Goal: Task Accomplishment & Management: Complete application form

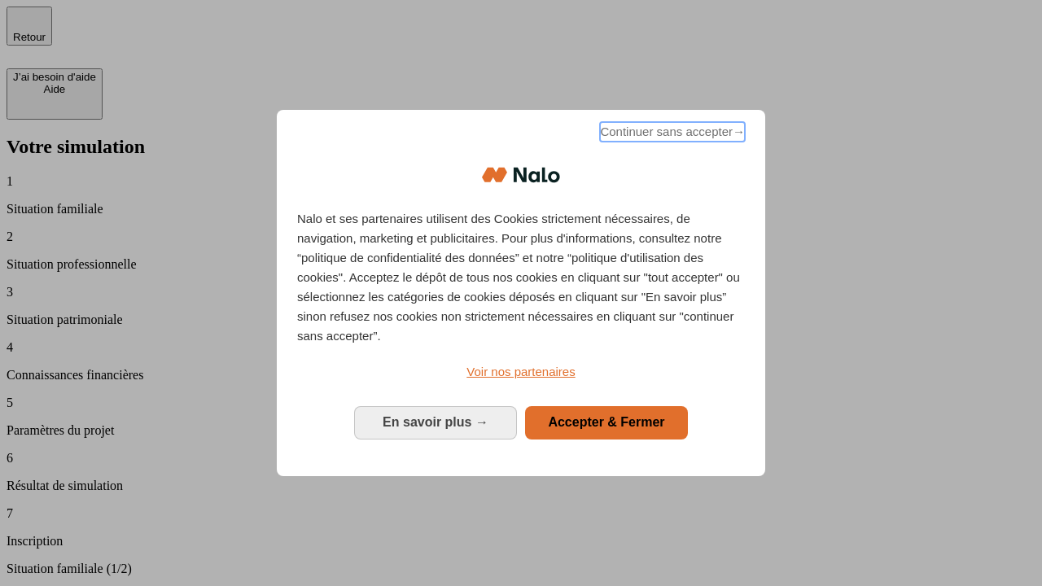
click at [671, 134] on span "Continuer sans accepter →" at bounding box center [672, 132] width 145 height 20
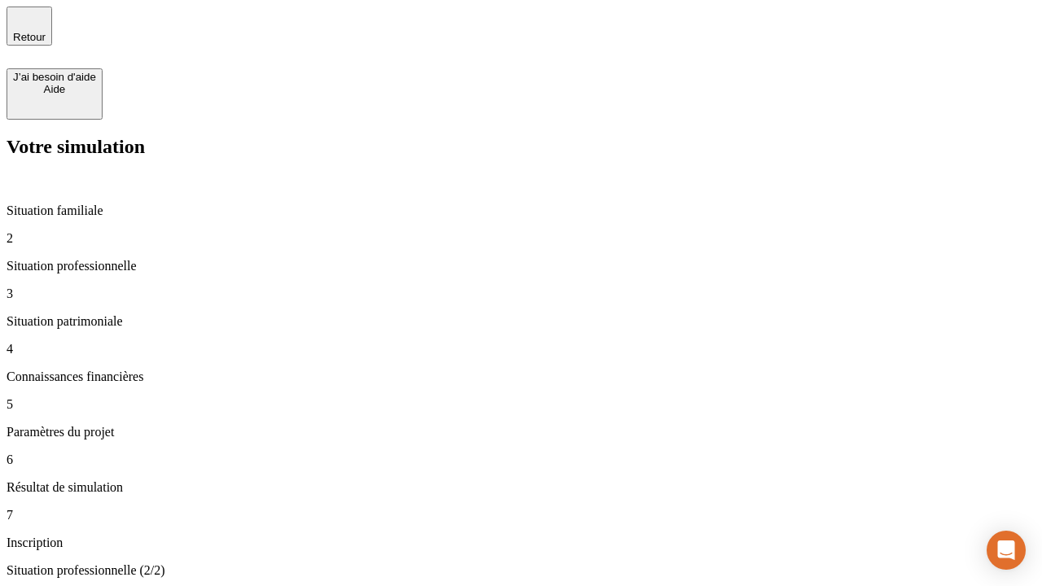
type input "30 000"
type input "40 000"
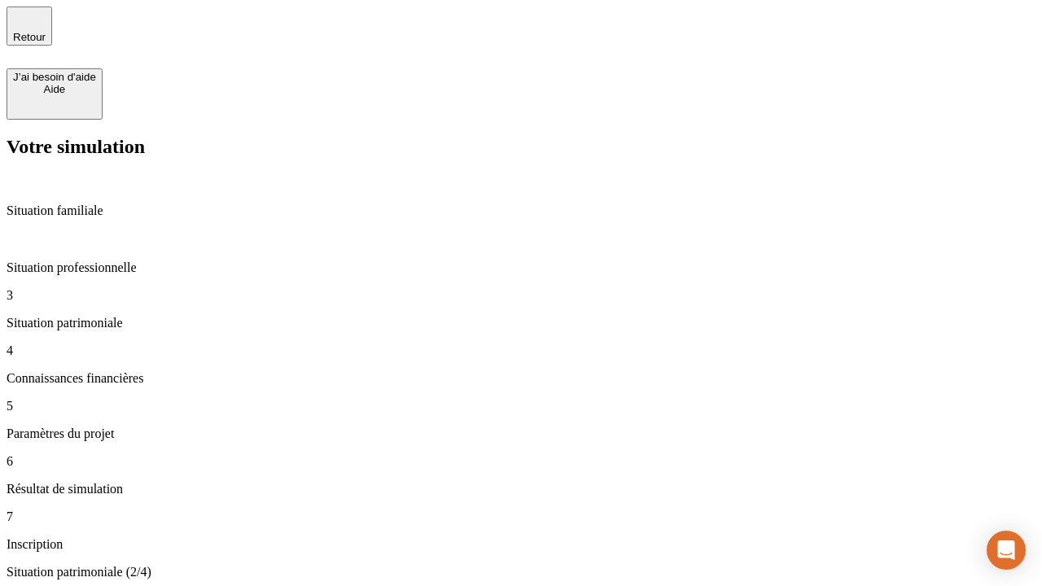
type input "1 100"
type input "20"
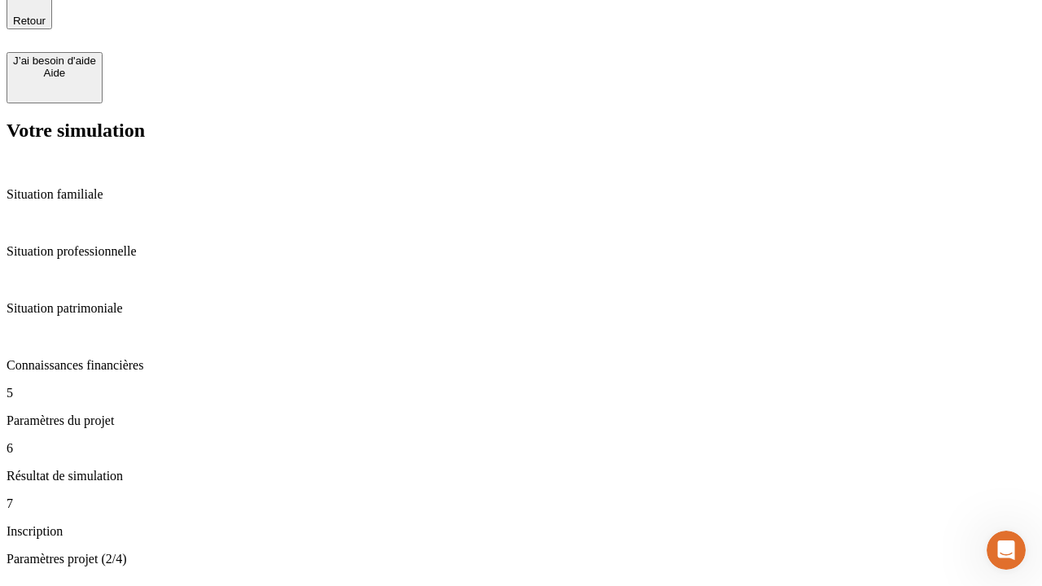
type input "40"
type input "62"
type input "50 000"
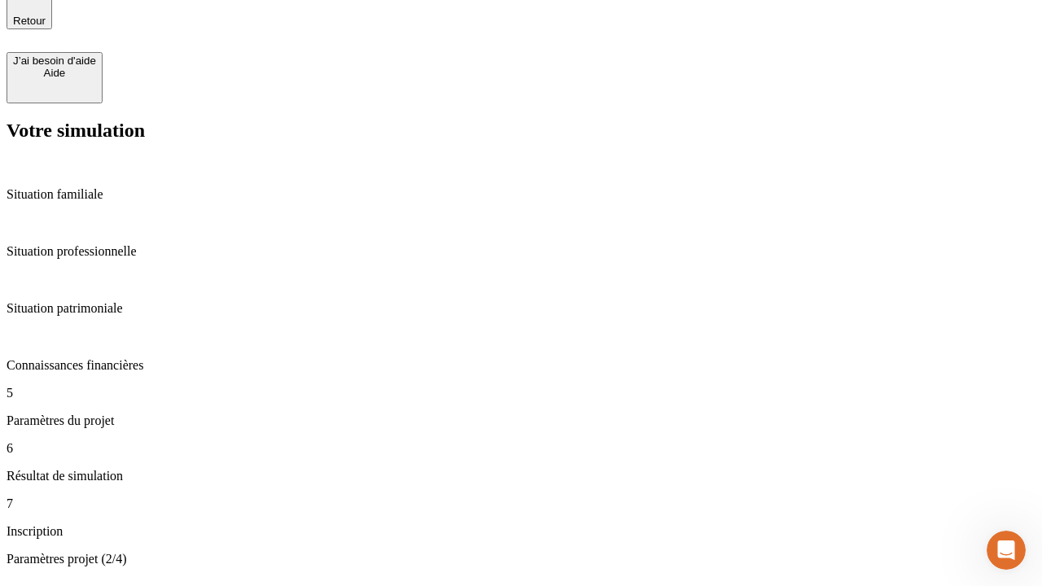
type input "640"
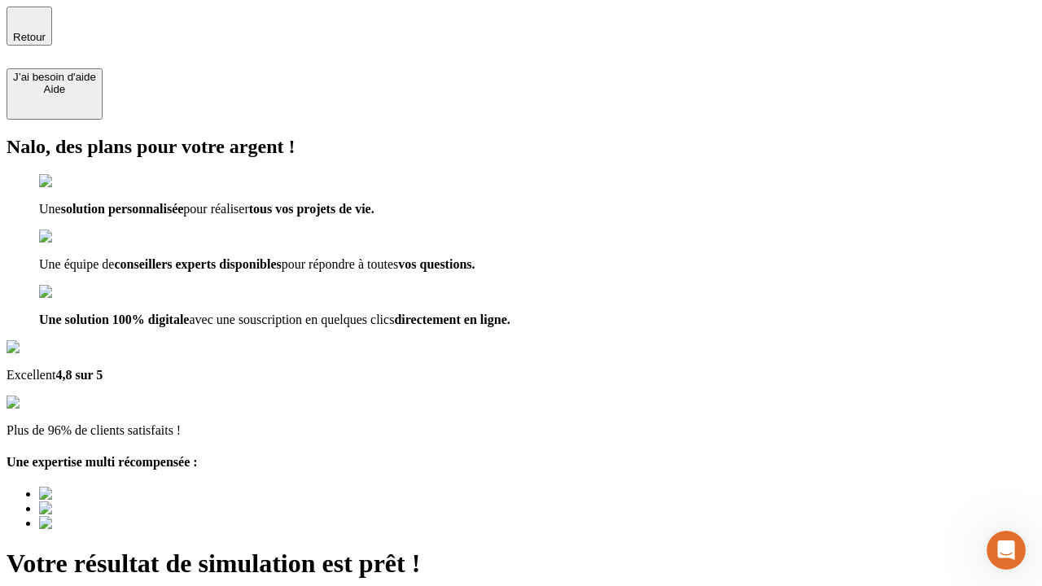
type input "[EMAIL_ADDRESS][DOMAIN_NAME]"
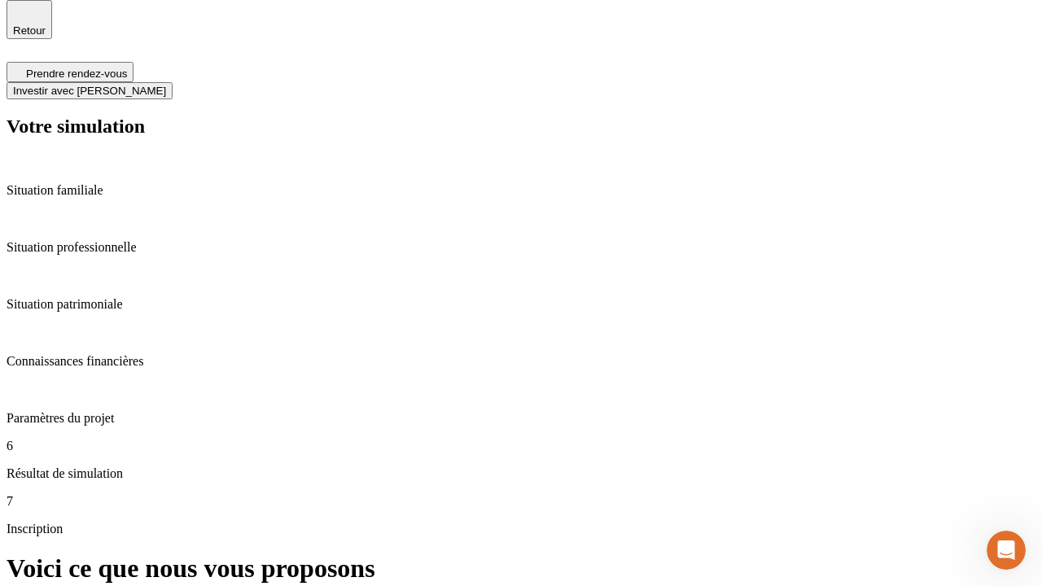
click at [166, 85] on span "Investir avec [PERSON_NAME]" at bounding box center [89, 91] width 153 height 12
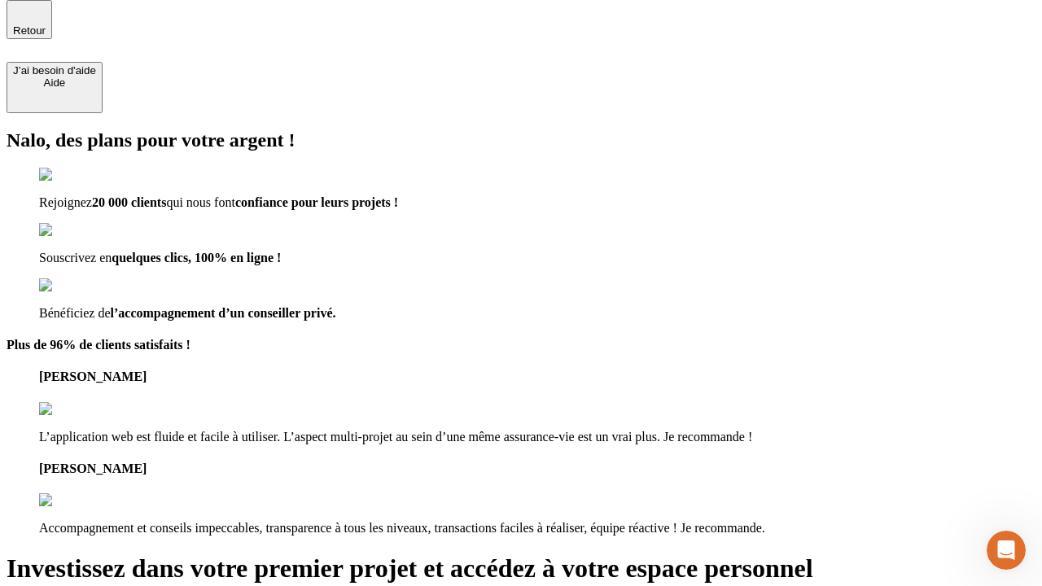
scroll to position [5, 0]
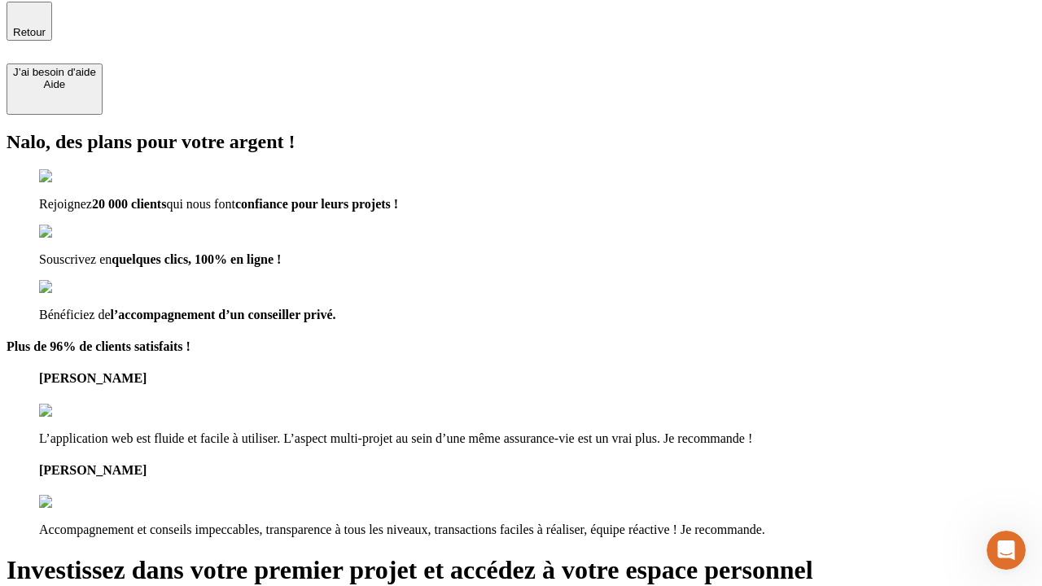
type input "[PERSON_NAME][EMAIL_ADDRESS][DOMAIN_NAME]"
